Goal: Task Accomplishment & Management: Manage account settings

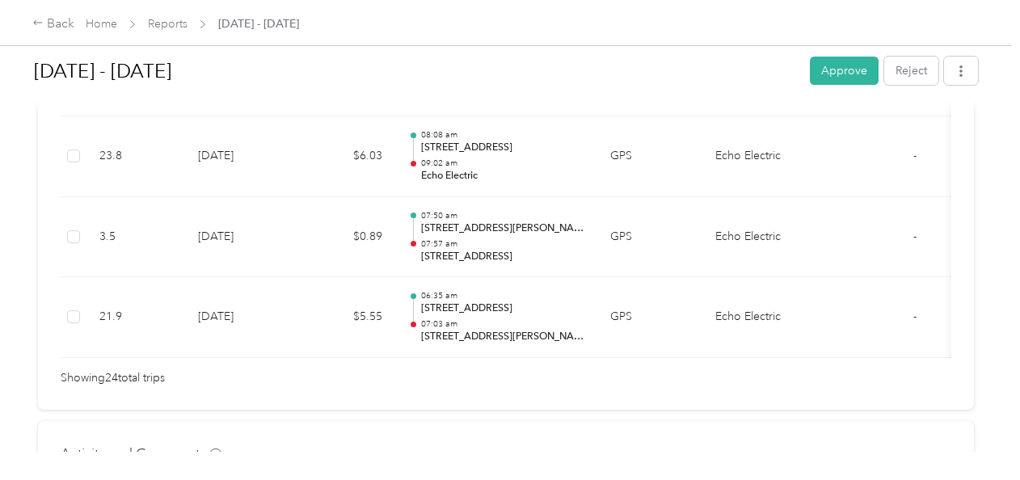
scroll to position [2160, 0]
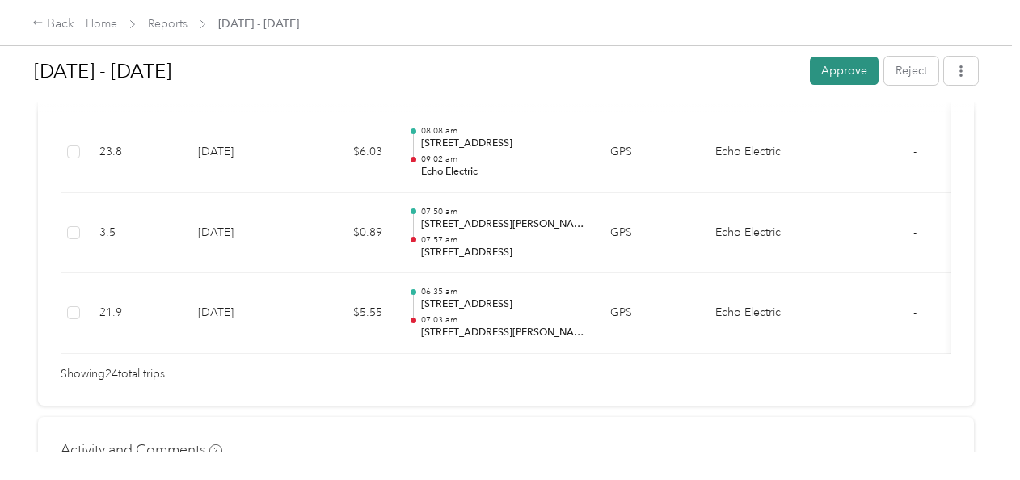
click at [837, 74] on button "Approve" at bounding box center [844, 71] width 69 height 28
